Goal: Task Accomplishment & Management: Complete application form

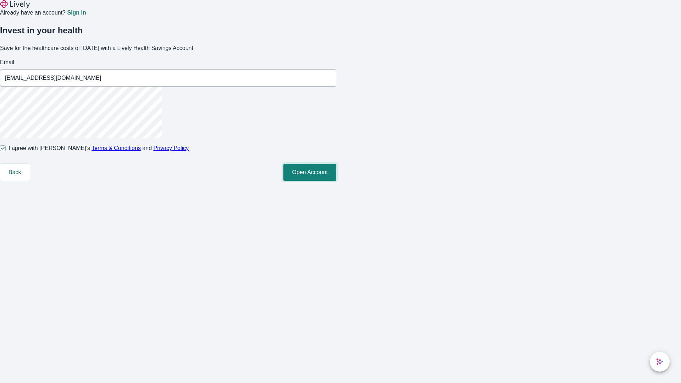
click at [336, 181] on button "Open Account" at bounding box center [309, 172] width 53 height 17
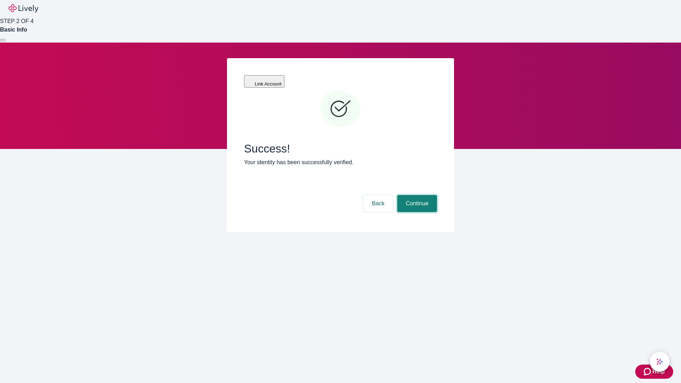
click at [416, 195] on button "Continue" at bounding box center [417, 203] width 40 height 17
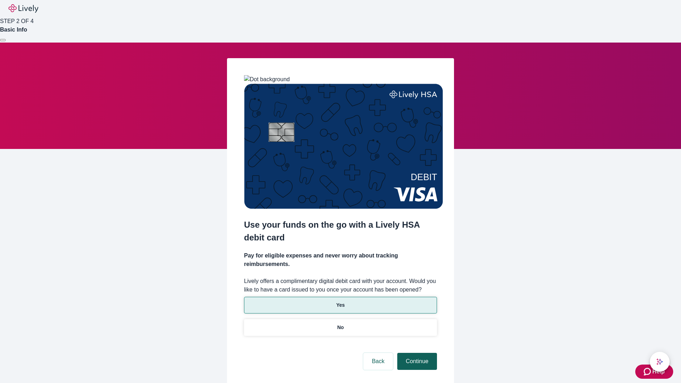
click at [340, 302] on p "Yes" at bounding box center [340, 305] width 9 height 7
click at [416, 353] on button "Continue" at bounding box center [417, 361] width 40 height 17
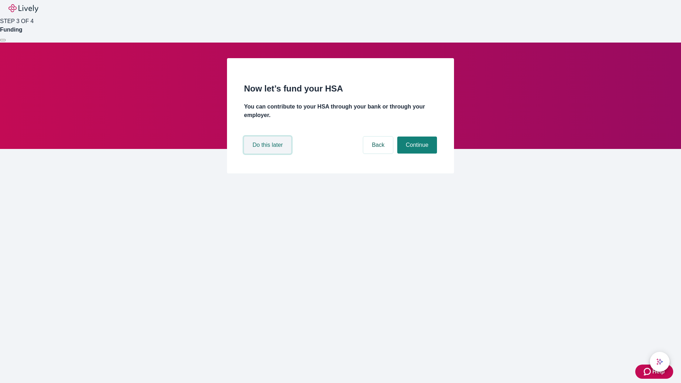
click at [269, 154] on button "Do this later" at bounding box center [267, 145] width 47 height 17
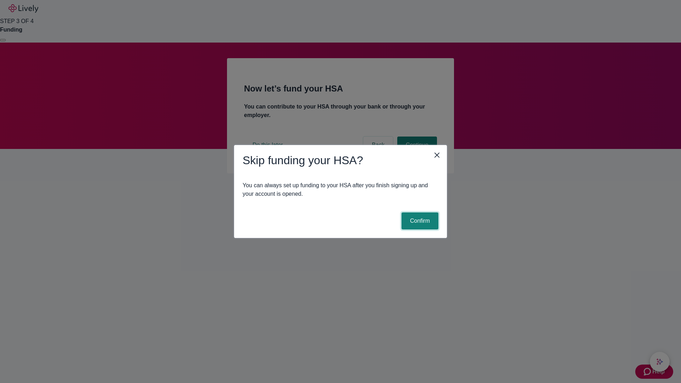
click at [419, 221] on button "Confirm" at bounding box center [420, 220] width 37 height 17
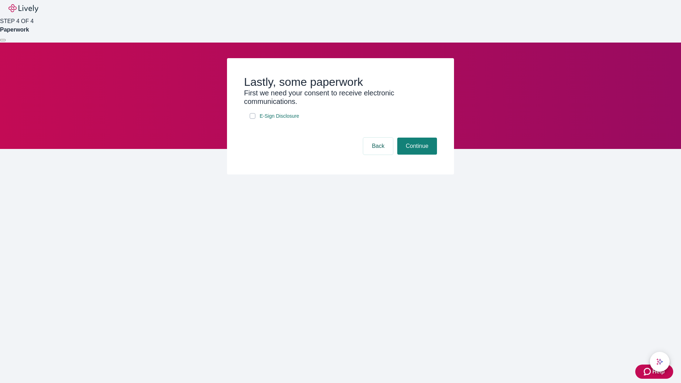
click at [253, 119] on input "E-Sign Disclosure" at bounding box center [253, 116] width 6 height 6
checkbox input "true"
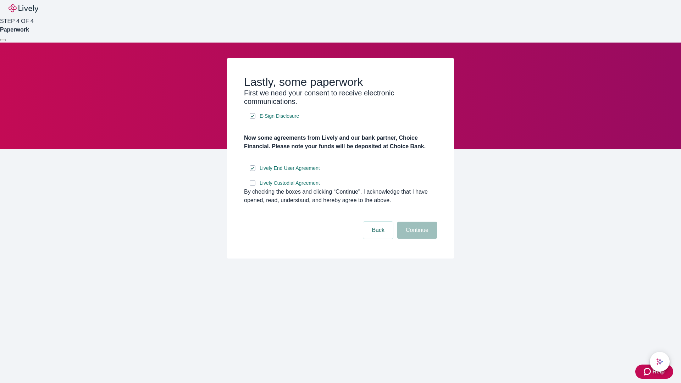
click at [253, 186] on input "Lively Custodial Agreement" at bounding box center [253, 183] width 6 height 6
checkbox input "true"
click at [416, 239] on button "Continue" at bounding box center [417, 230] width 40 height 17
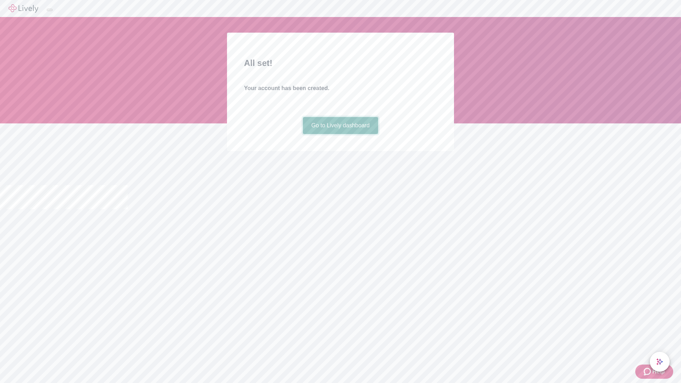
click at [340, 134] on link "Go to Lively dashboard" at bounding box center [341, 125] width 76 height 17
